Goal: Task Accomplishment & Management: Manage account settings

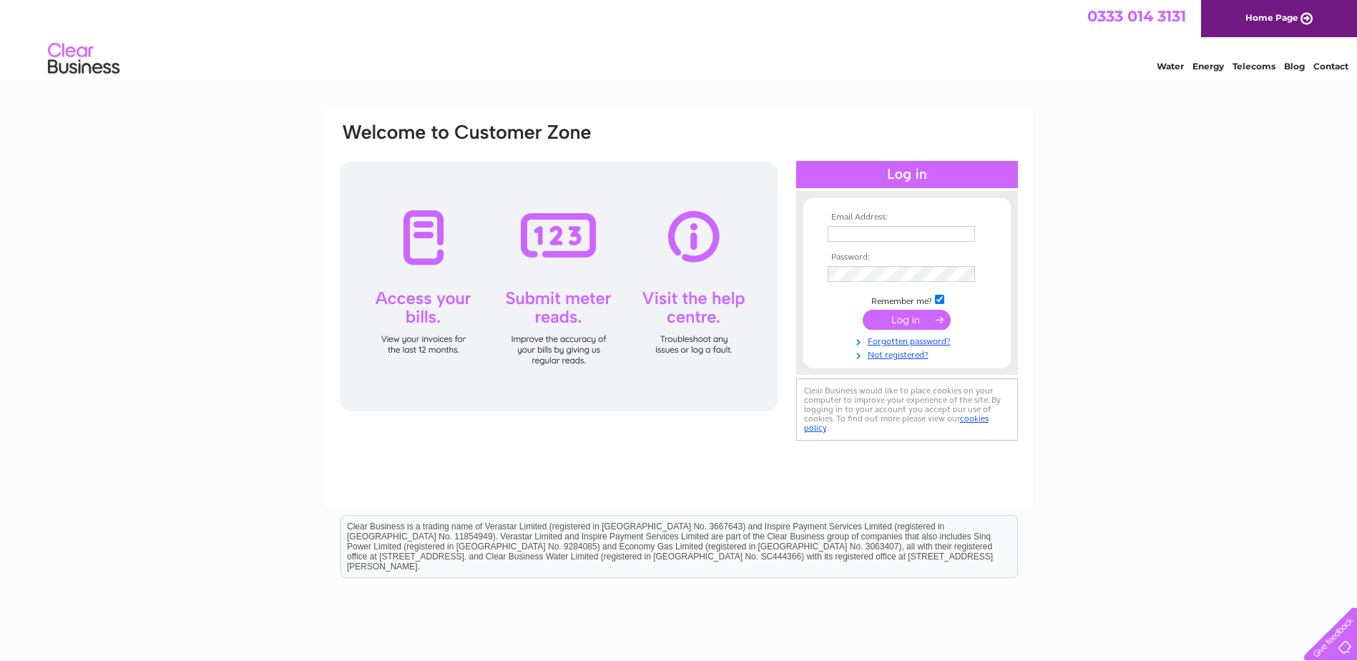
type input "[PERSON_NAME][EMAIL_ADDRESS][PERSON_NAME][DOMAIN_NAME]"
click at [888, 318] on input "submit" at bounding box center [907, 320] width 88 height 20
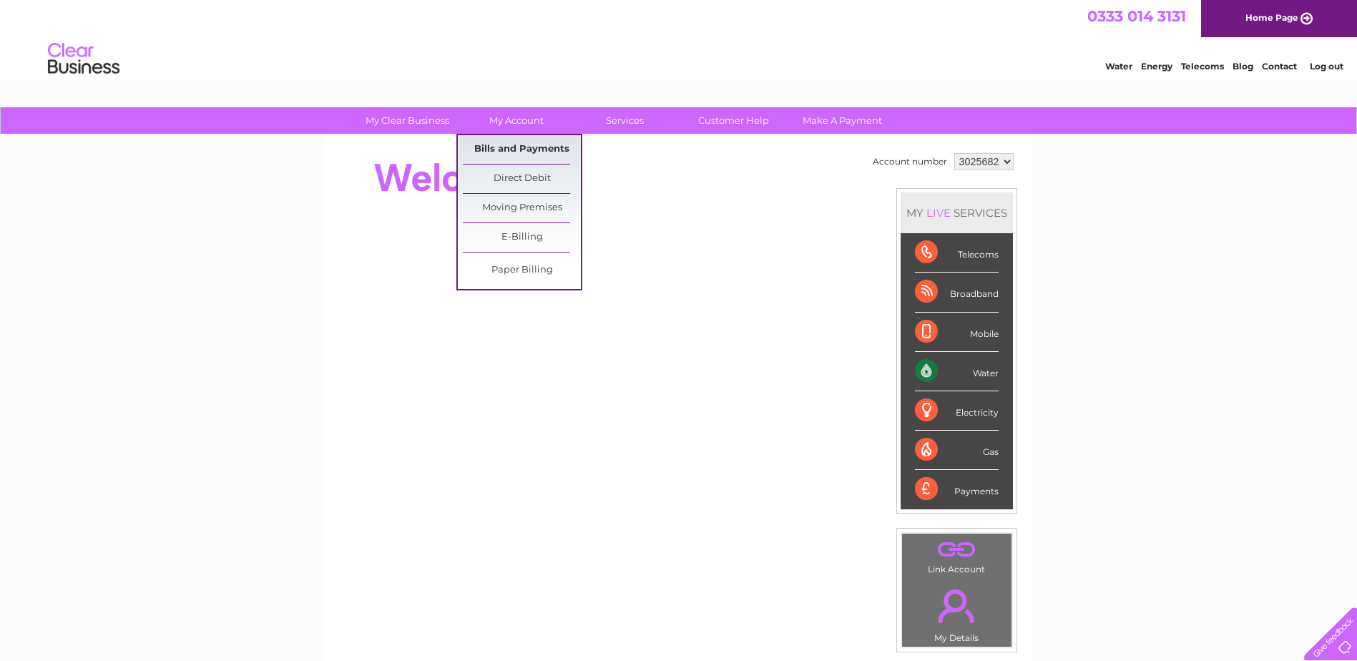
click at [504, 144] on link "Bills and Payments" at bounding box center [522, 149] width 118 height 29
click at [488, 151] on link "Bills and Payments" at bounding box center [522, 149] width 118 height 29
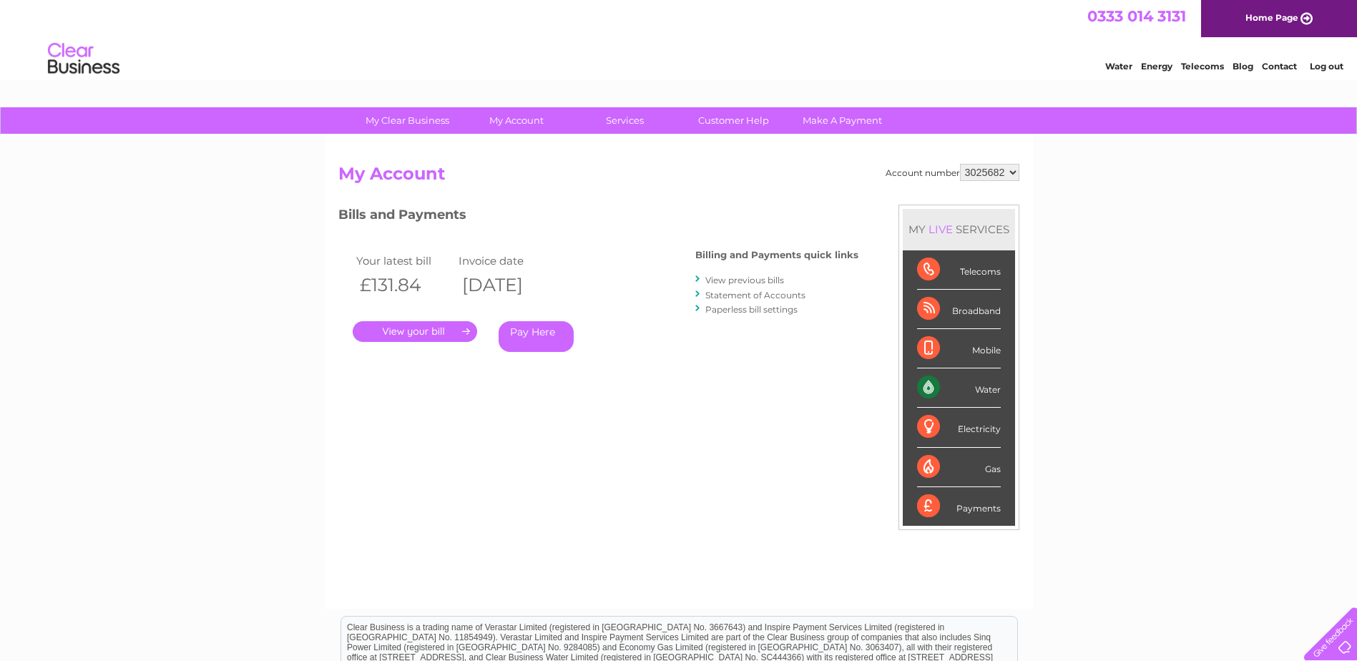
click at [417, 338] on link "." at bounding box center [415, 331] width 124 height 21
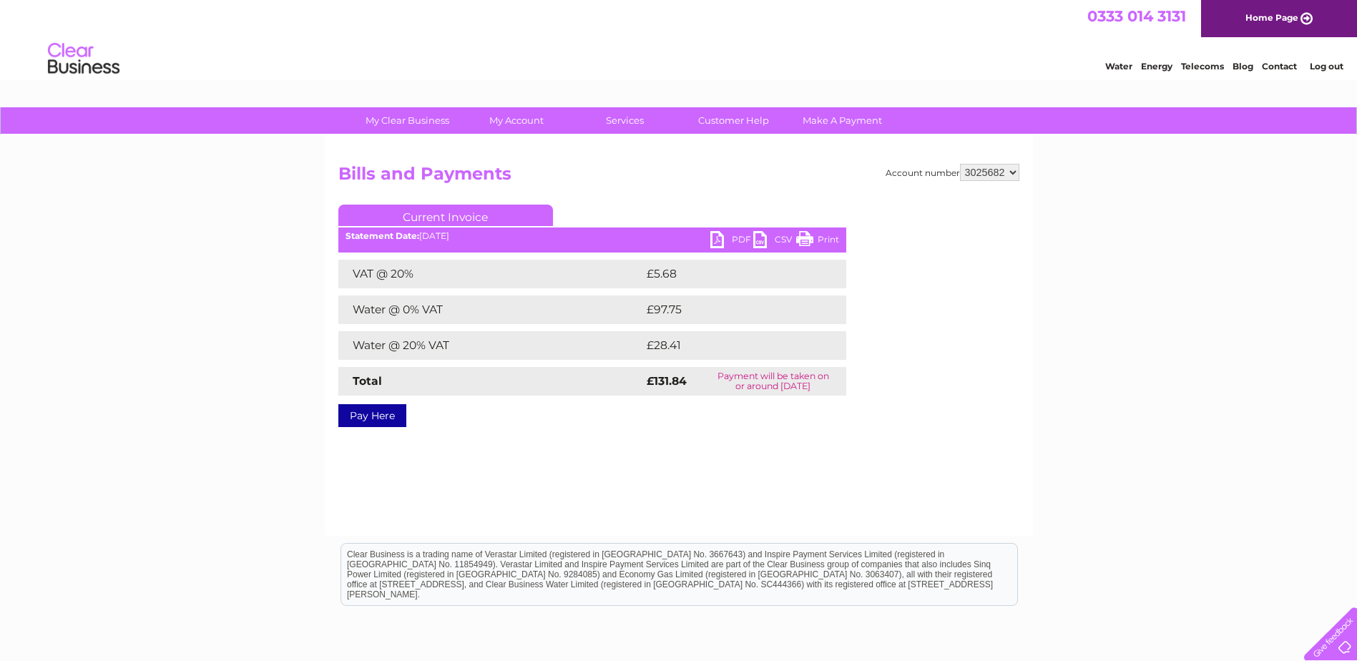
click at [730, 241] on link "PDF" at bounding box center [731, 241] width 43 height 21
